Goal: Transaction & Acquisition: Purchase product/service

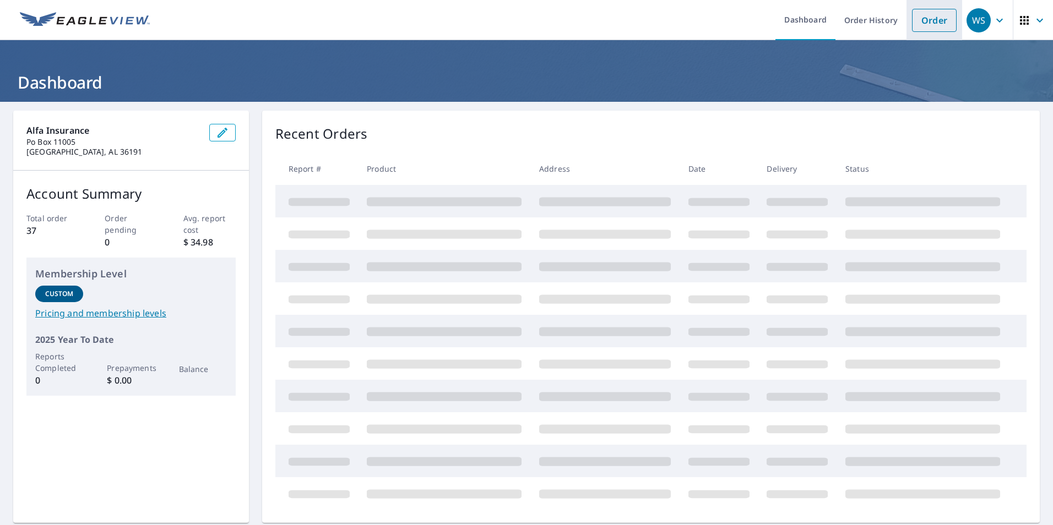
click at [915, 23] on link "Order" at bounding box center [934, 20] width 45 height 23
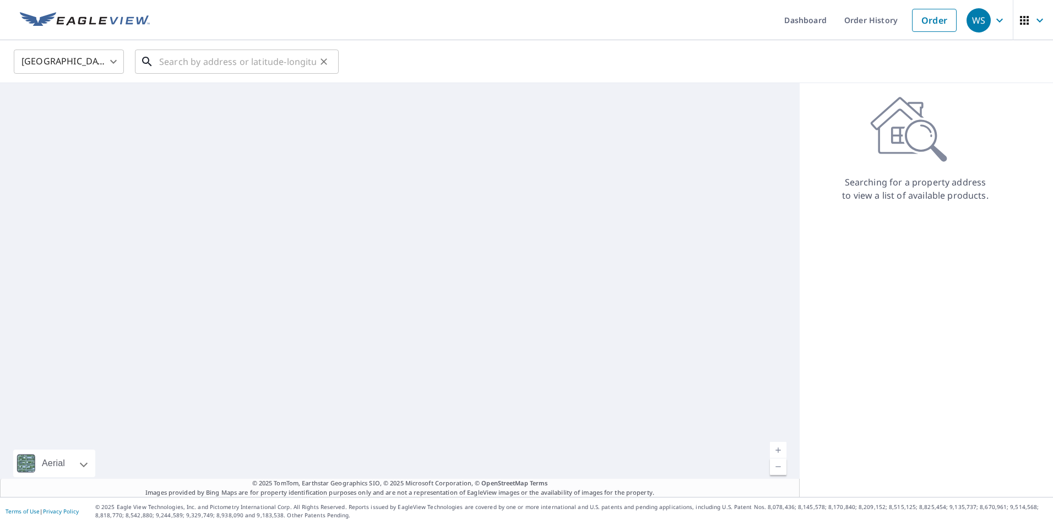
click at [176, 59] on input "text" at bounding box center [237, 61] width 157 height 31
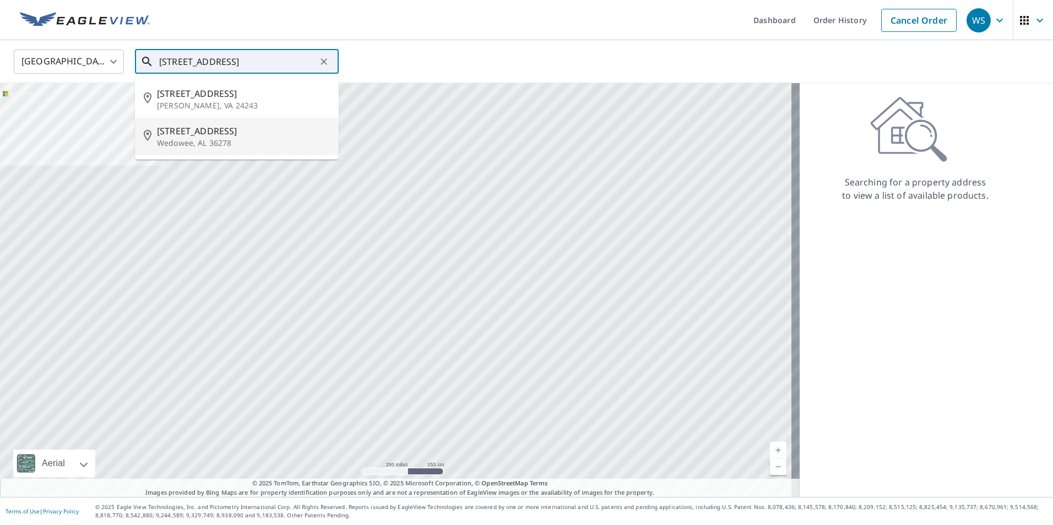
click at [175, 140] on p "Wedowee, AL 36278" at bounding box center [243, 143] width 173 height 11
type input "[STREET_ADDRESS][PERSON_NAME]"
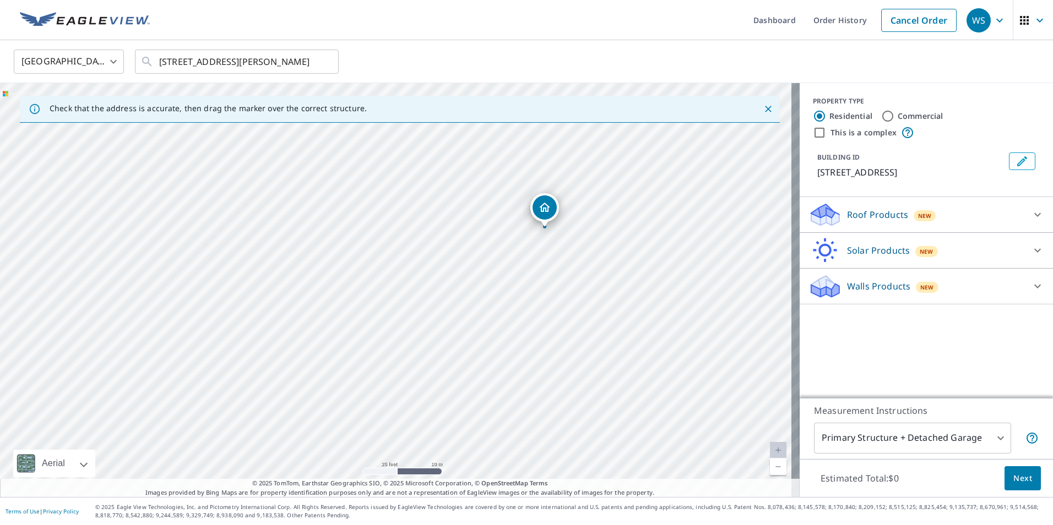
drag, startPoint x: 405, startPoint y: 281, endPoint x: 458, endPoint y: 250, distance: 61.9
click at [458, 250] on div "[STREET_ADDRESS][PERSON_NAME]" at bounding box center [399, 290] width 799 height 414
click at [981, 214] on div "Roof Products New" at bounding box center [916, 215] width 216 height 26
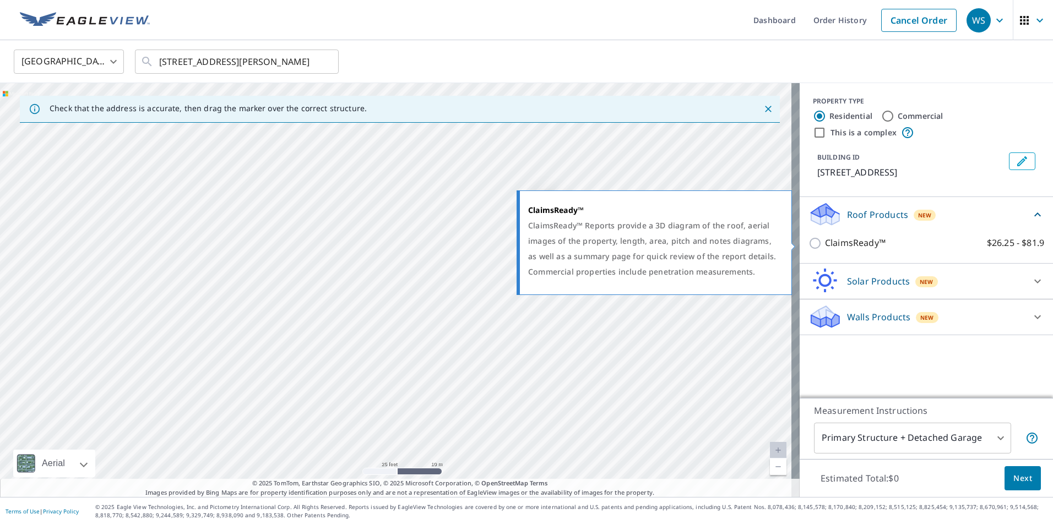
click at [808, 241] on input "ClaimsReady™ $26.25 - $81.9" at bounding box center [816, 243] width 17 height 13
checkbox input "true"
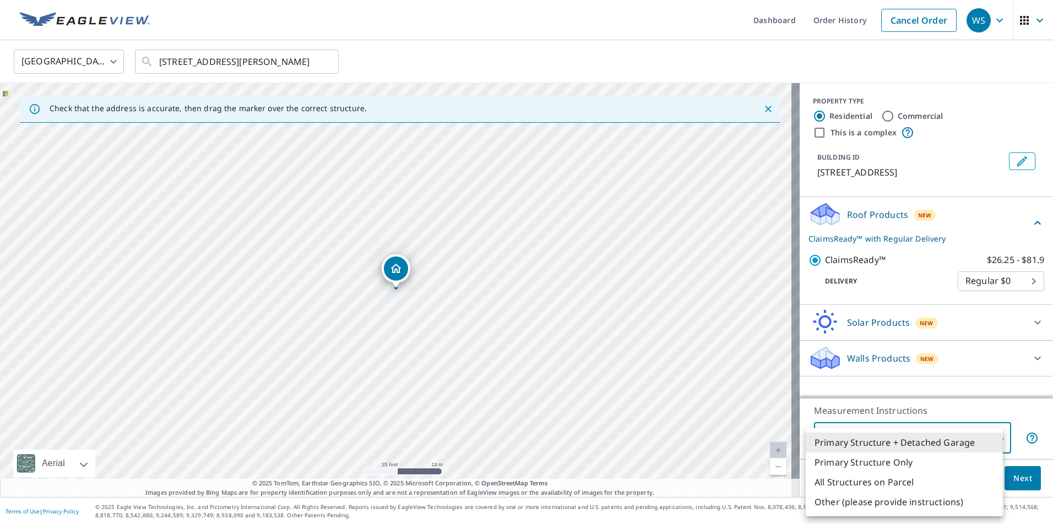
click at [990, 438] on body "WS WS Dashboard Order History Cancel Order WS [GEOGRAPHIC_DATA] [GEOGRAPHIC_DAT…" at bounding box center [526, 262] width 1053 height 525
click at [990, 438] on li "Primary Structure + Detached Garage" at bounding box center [903, 443] width 197 height 20
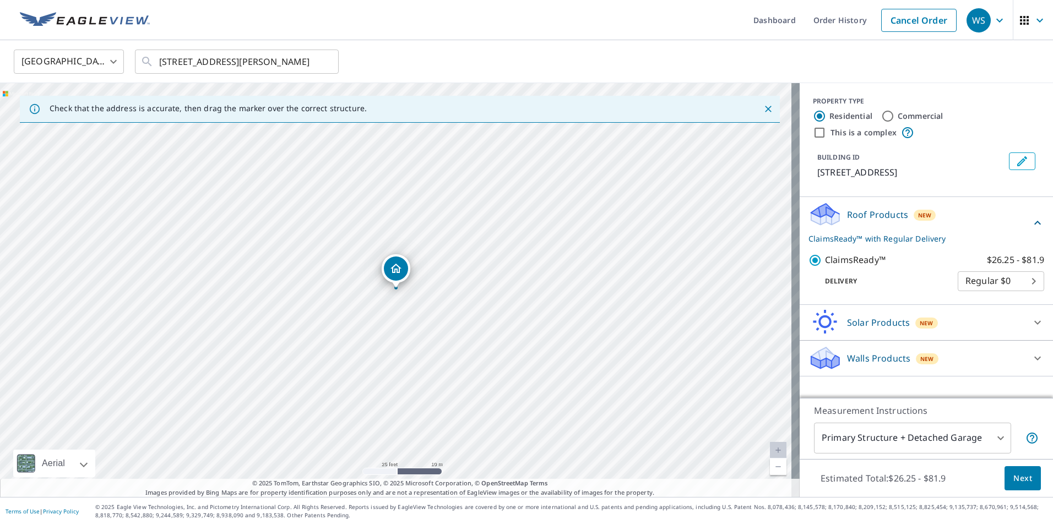
click at [1020, 486] on button "Next" at bounding box center [1022, 478] width 36 height 25
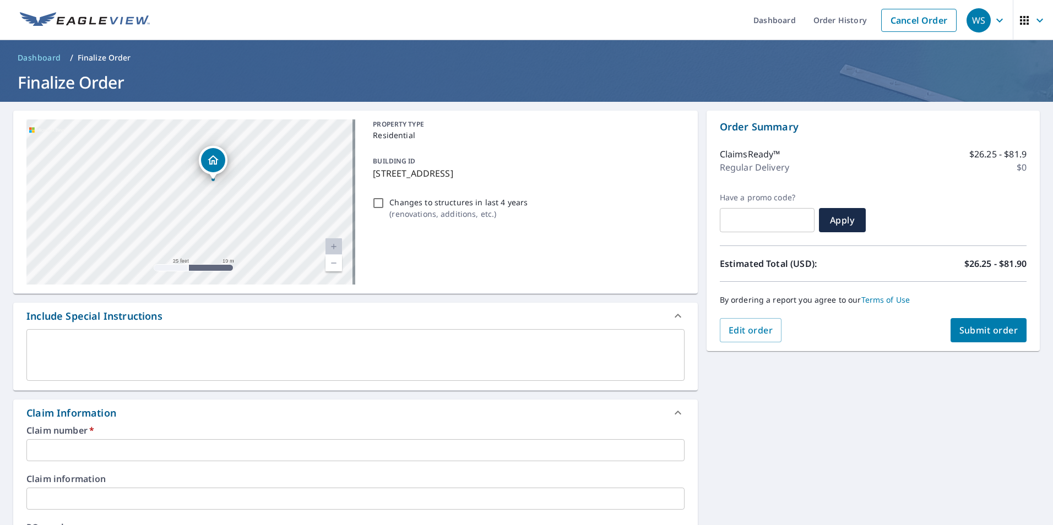
drag, startPoint x: 159, startPoint y: 190, endPoint x: 205, endPoint y: 224, distance: 57.2
click at [205, 224] on div "[STREET_ADDRESS][PERSON_NAME]" at bounding box center [190, 201] width 329 height 165
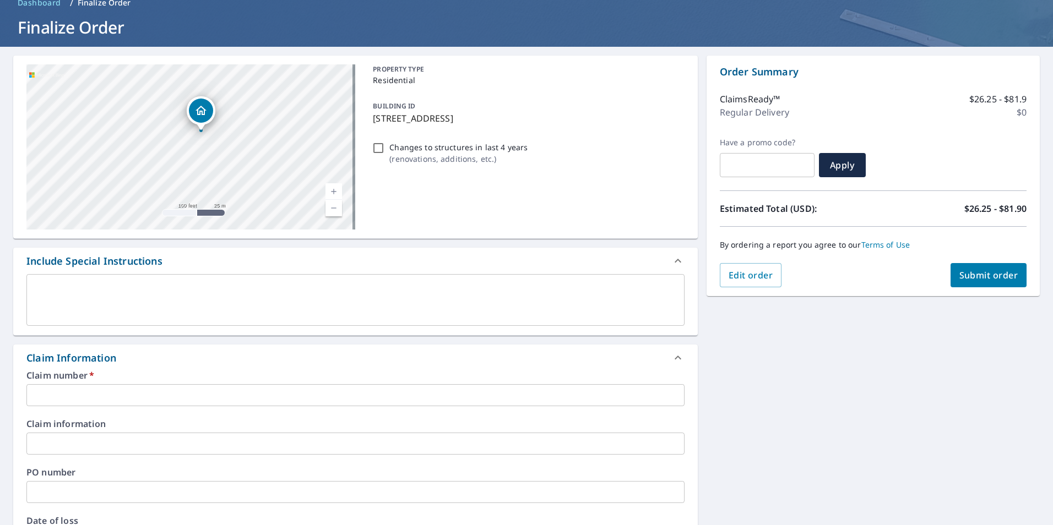
scroll to position [220, 0]
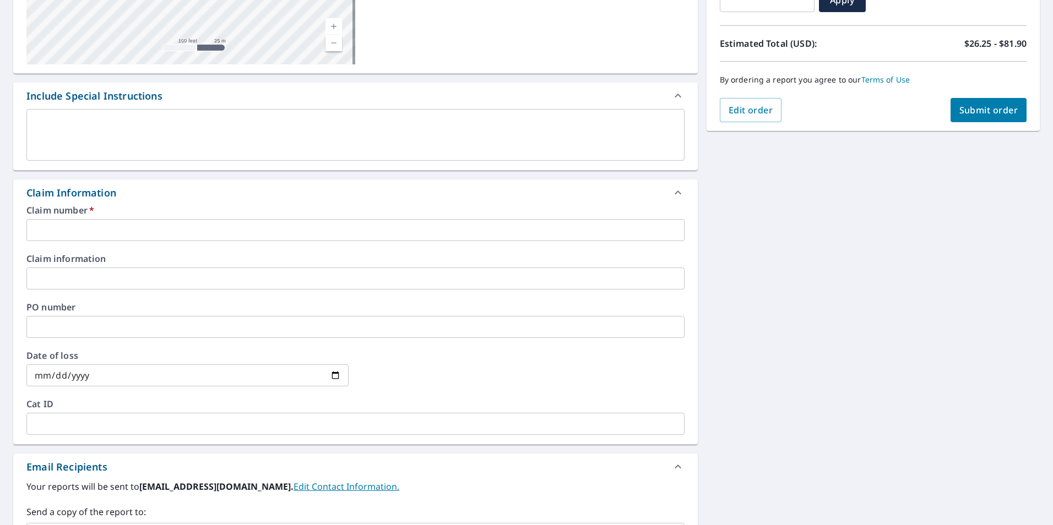
click at [78, 226] on input "text" at bounding box center [355, 230] width 658 height 22
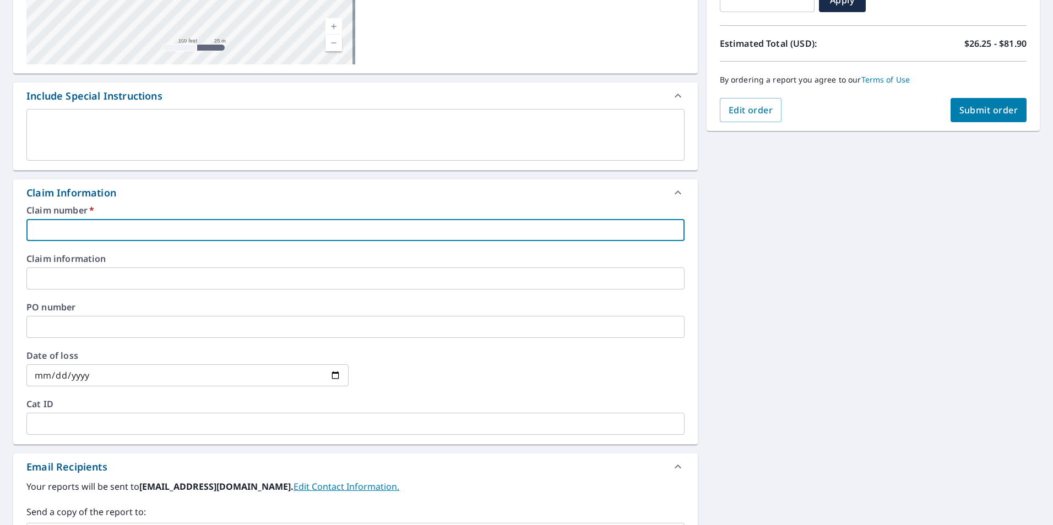
paste input "H0001133324"
type input "H0001133324"
click at [157, 273] on input "text" at bounding box center [355, 279] width 658 height 22
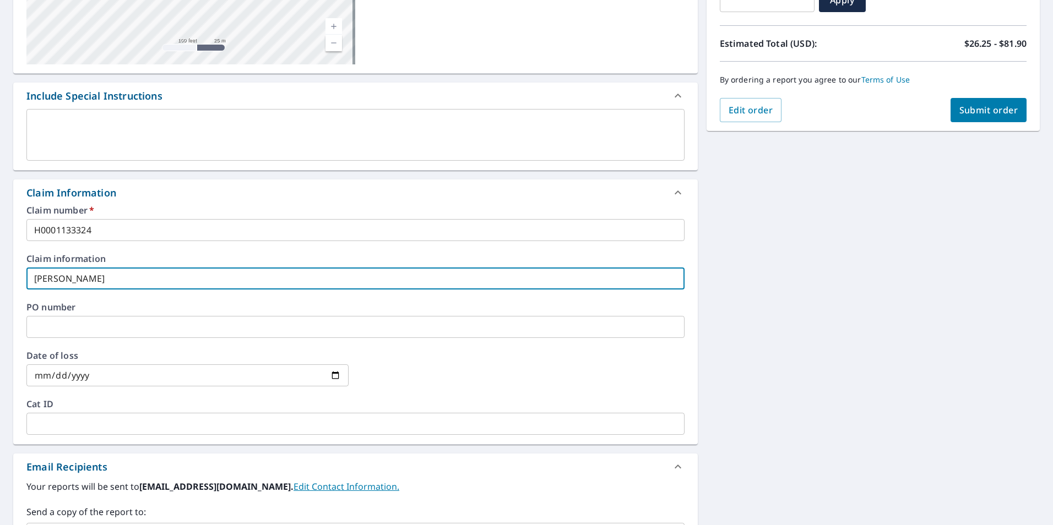
type input "[PERSON_NAME]"
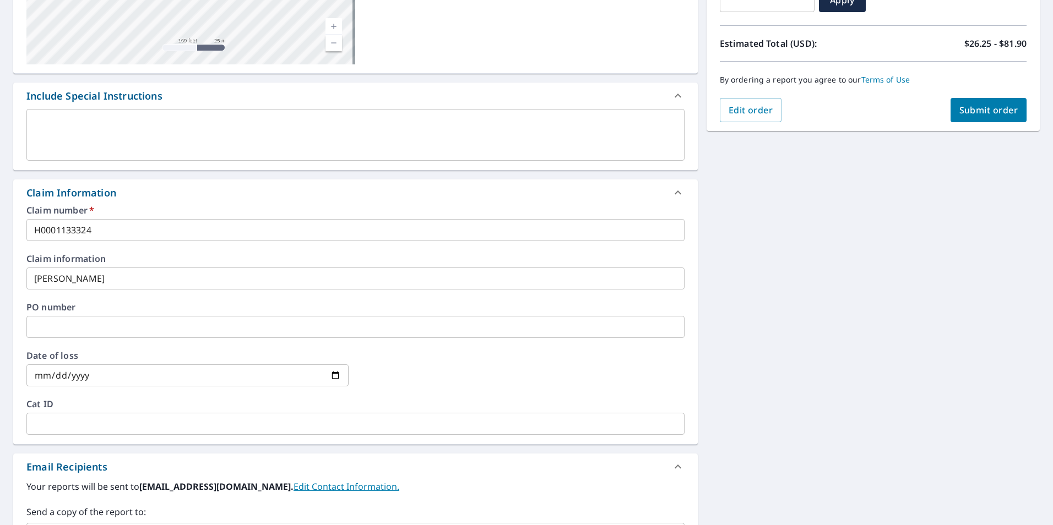
click at [128, 325] on input "text" at bounding box center [355, 327] width 658 height 22
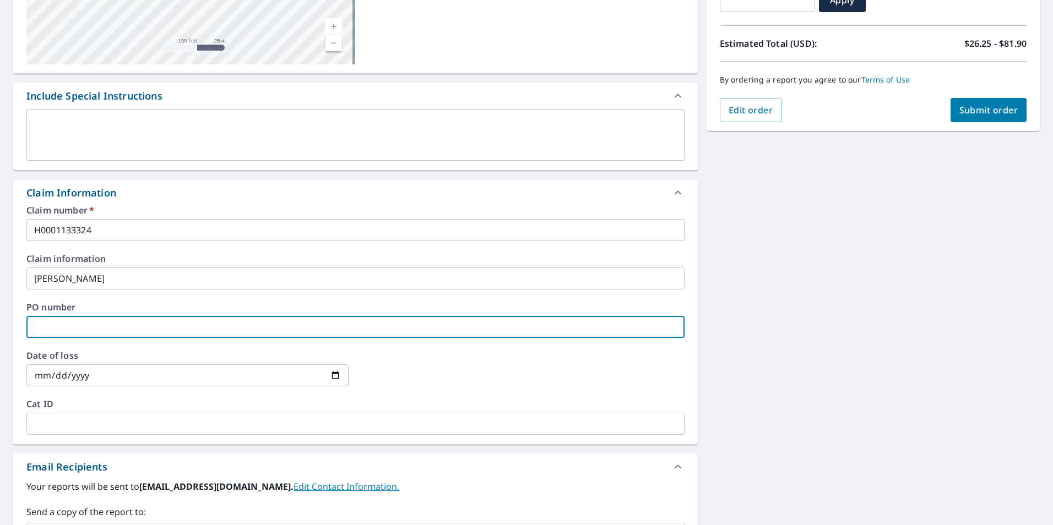
paste input "H0907199"
type input "H0907199"
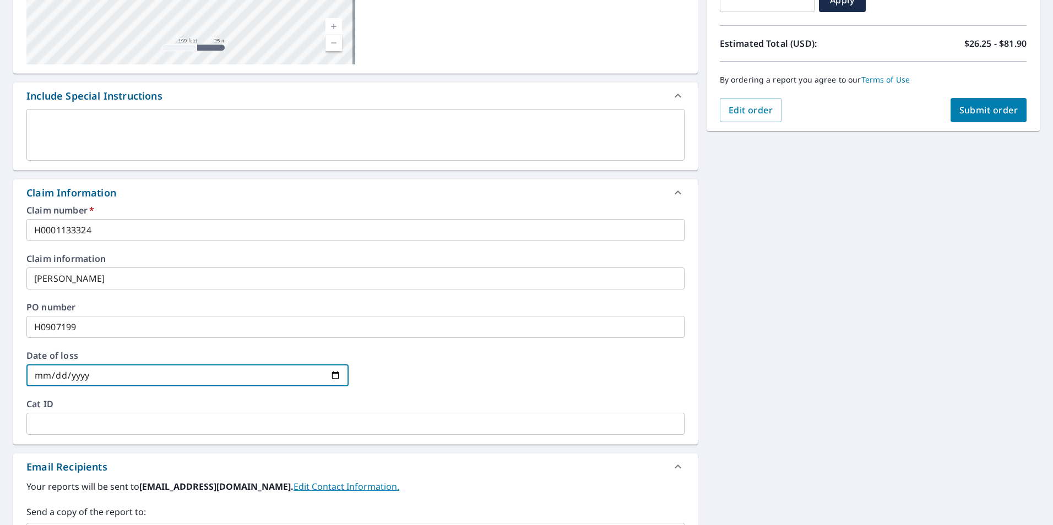
click at [336, 372] on input "date" at bounding box center [187, 375] width 322 height 22
type input "[DATE]"
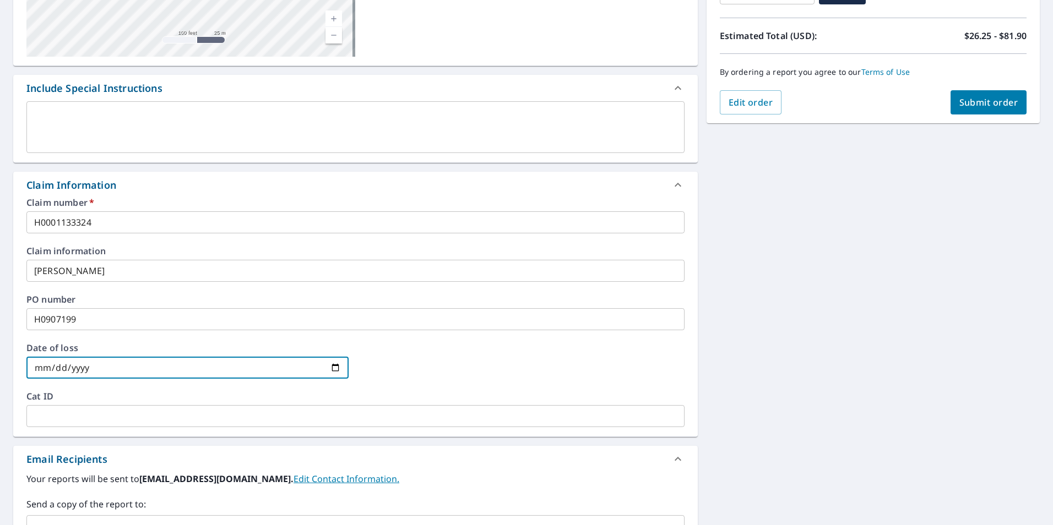
scroll to position [0, 0]
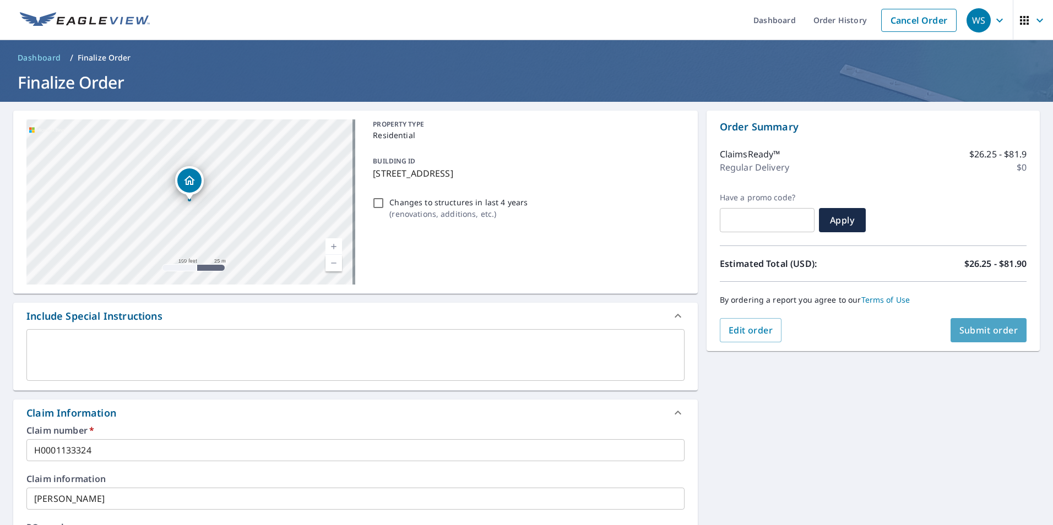
click at [961, 329] on span "Submit order" at bounding box center [988, 330] width 59 height 12
